Goal: Use online tool/utility: Utilize a website feature to perform a specific function

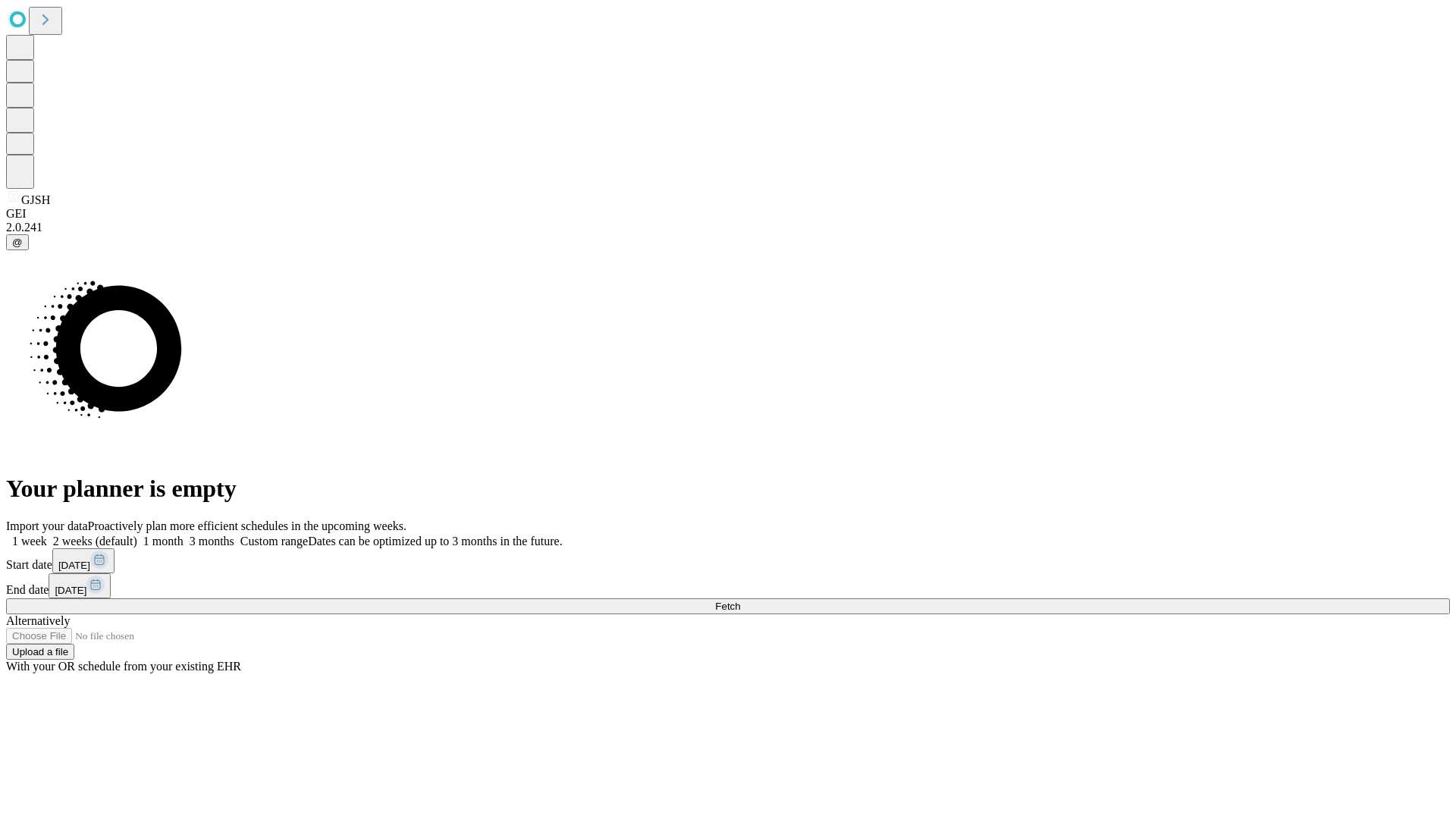
click at [740, 601] on span "Fetch" at bounding box center [727, 606] width 25 height 11
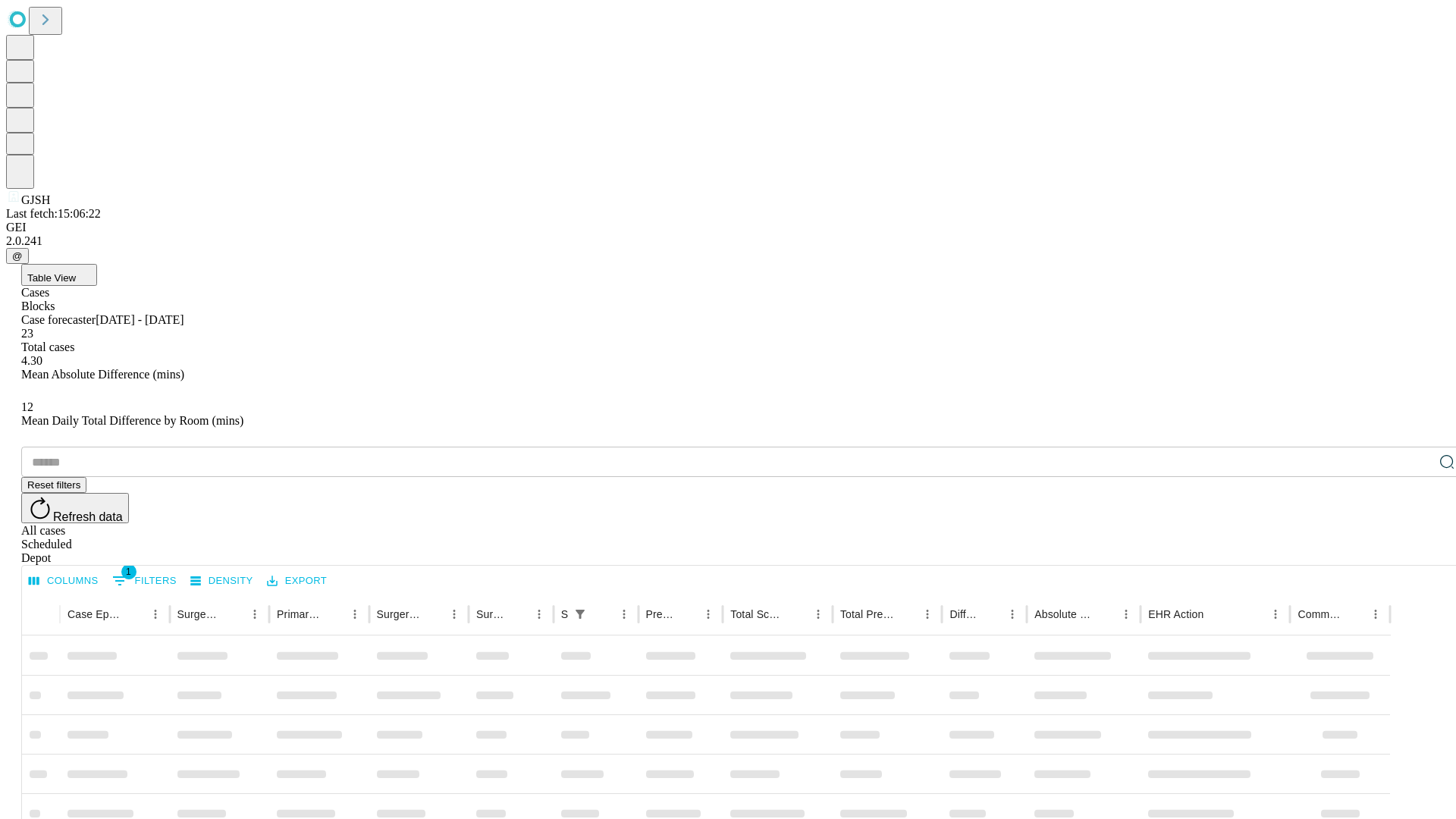
click at [76, 272] on span "Table View" at bounding box center [52, 277] width 48 height 11
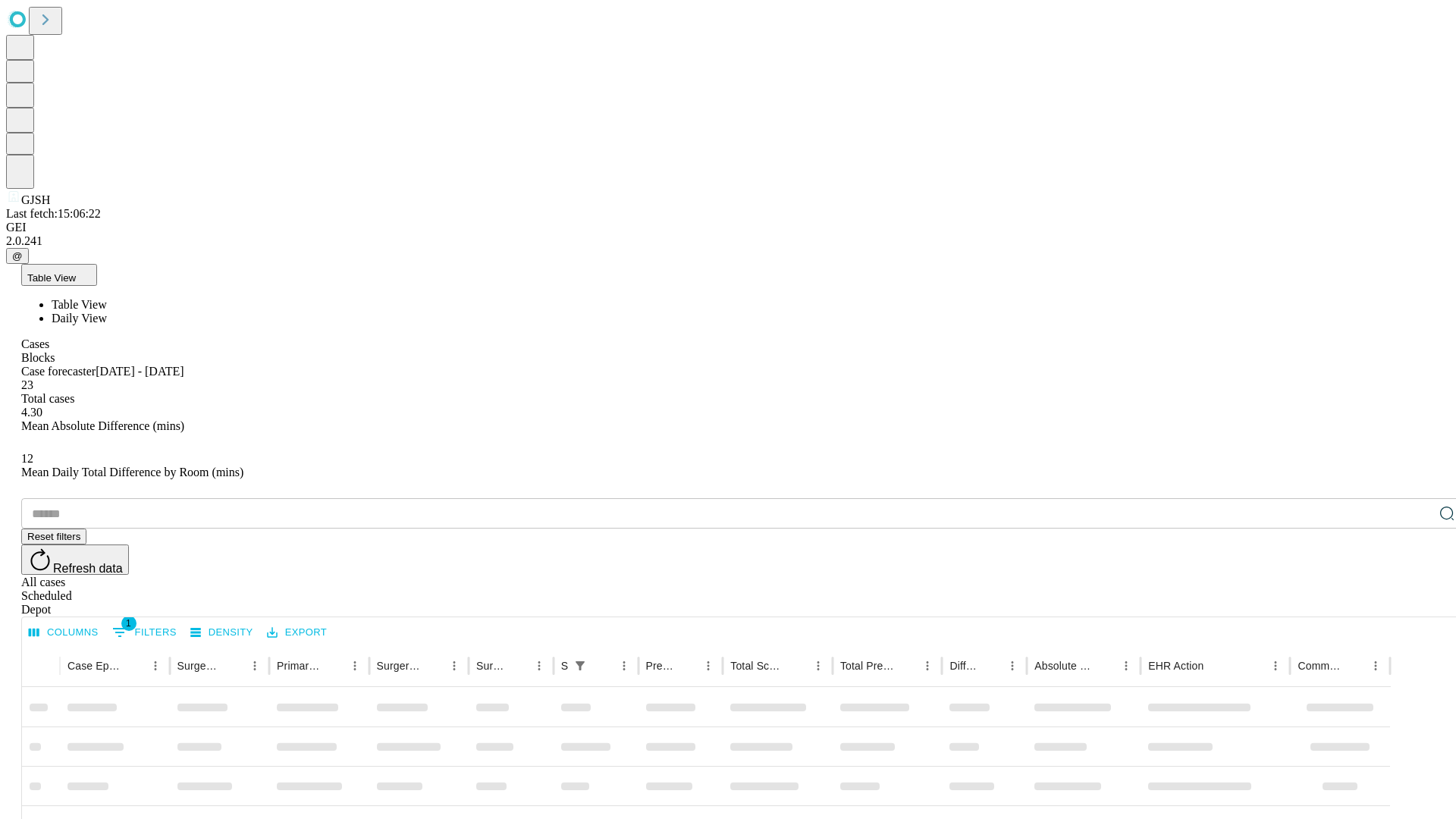
click at [106, 312] on span "Daily View" at bounding box center [80, 318] width 55 height 13
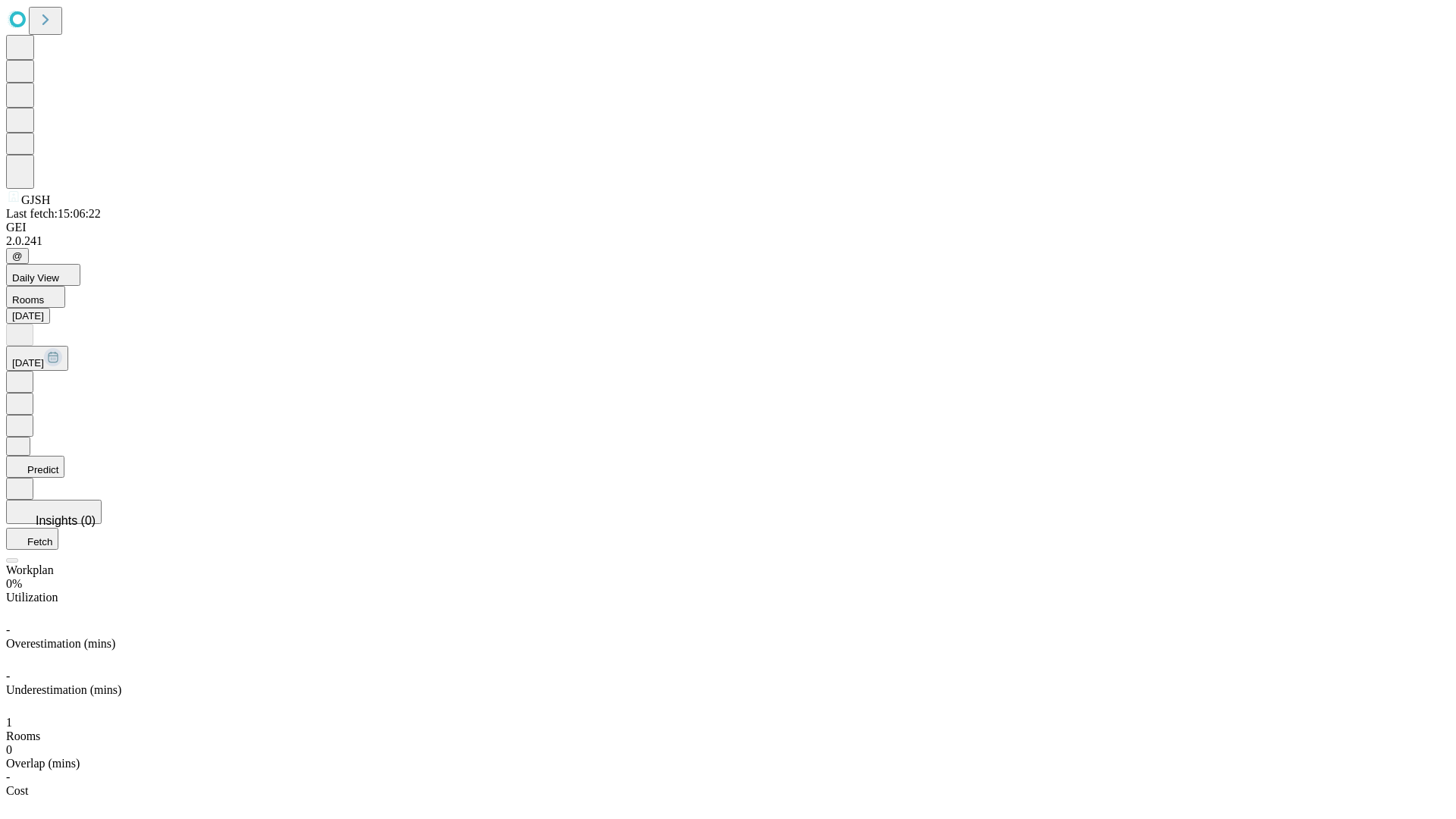
click at [64, 455] on button "Predict" at bounding box center [35, 466] width 58 height 22
